Goal: Task Accomplishment & Management: Use online tool/utility

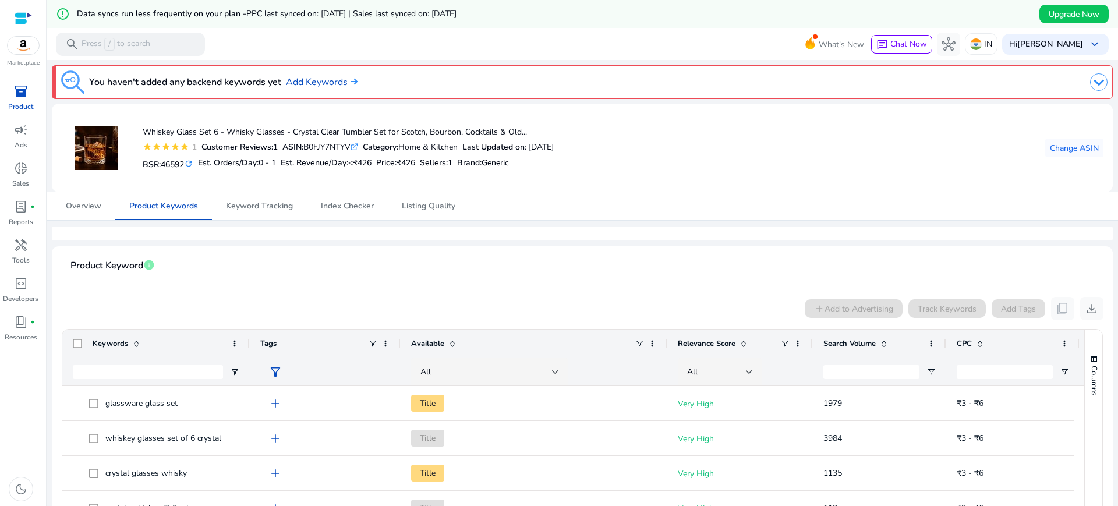
drag, startPoint x: 15, startPoint y: 101, endPoint x: 46, endPoint y: 120, distance: 36.3
click at [15, 101] on p "Product" at bounding box center [20, 106] width 25 height 10
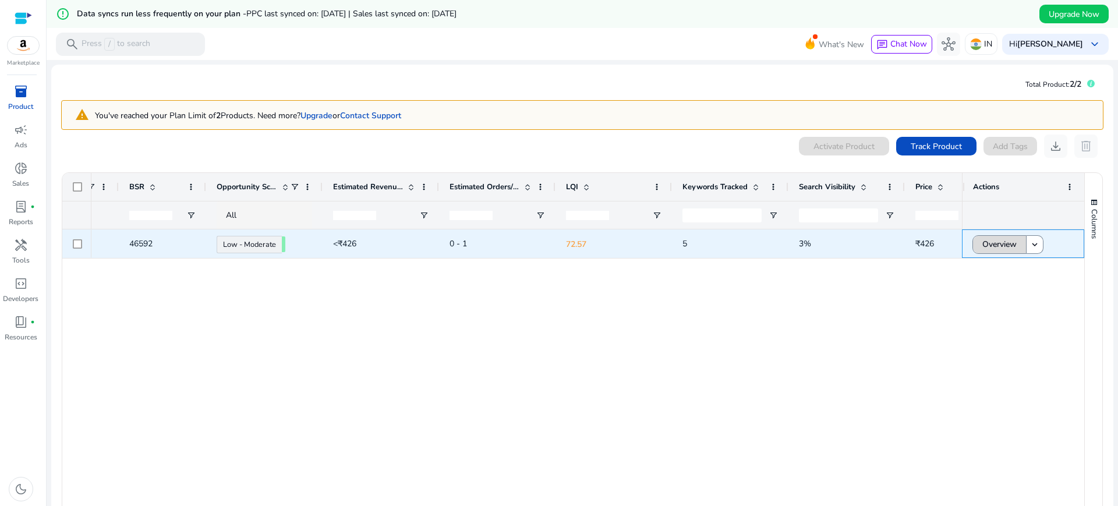
click at [984, 249] on span "Overview" at bounding box center [999, 244] width 34 height 24
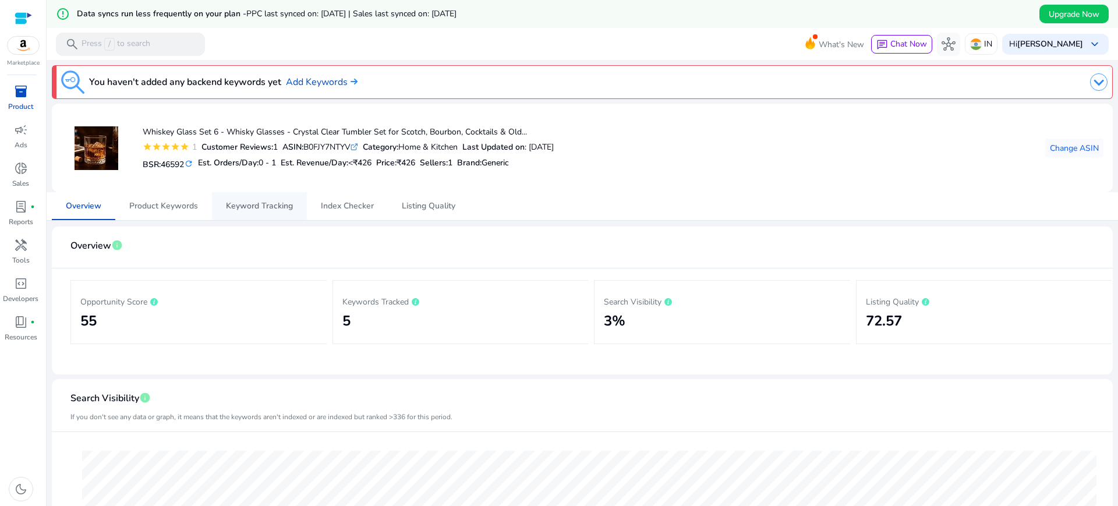
click at [250, 207] on span "Keyword Tracking" at bounding box center [259, 206] width 67 height 8
